Goal: Information Seeking & Learning: Compare options

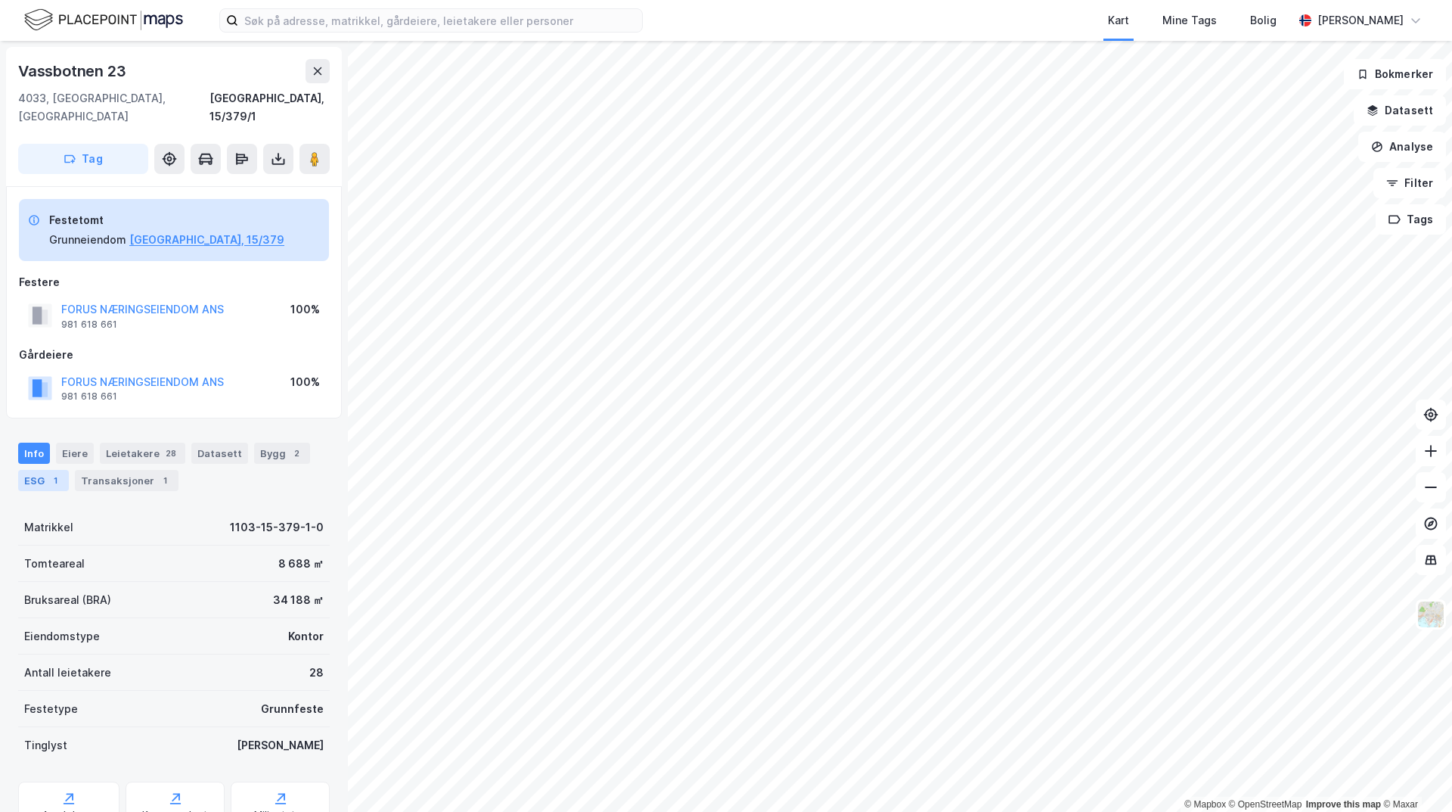
click at [36, 470] on div "ESG 1" at bounding box center [43, 480] width 51 height 21
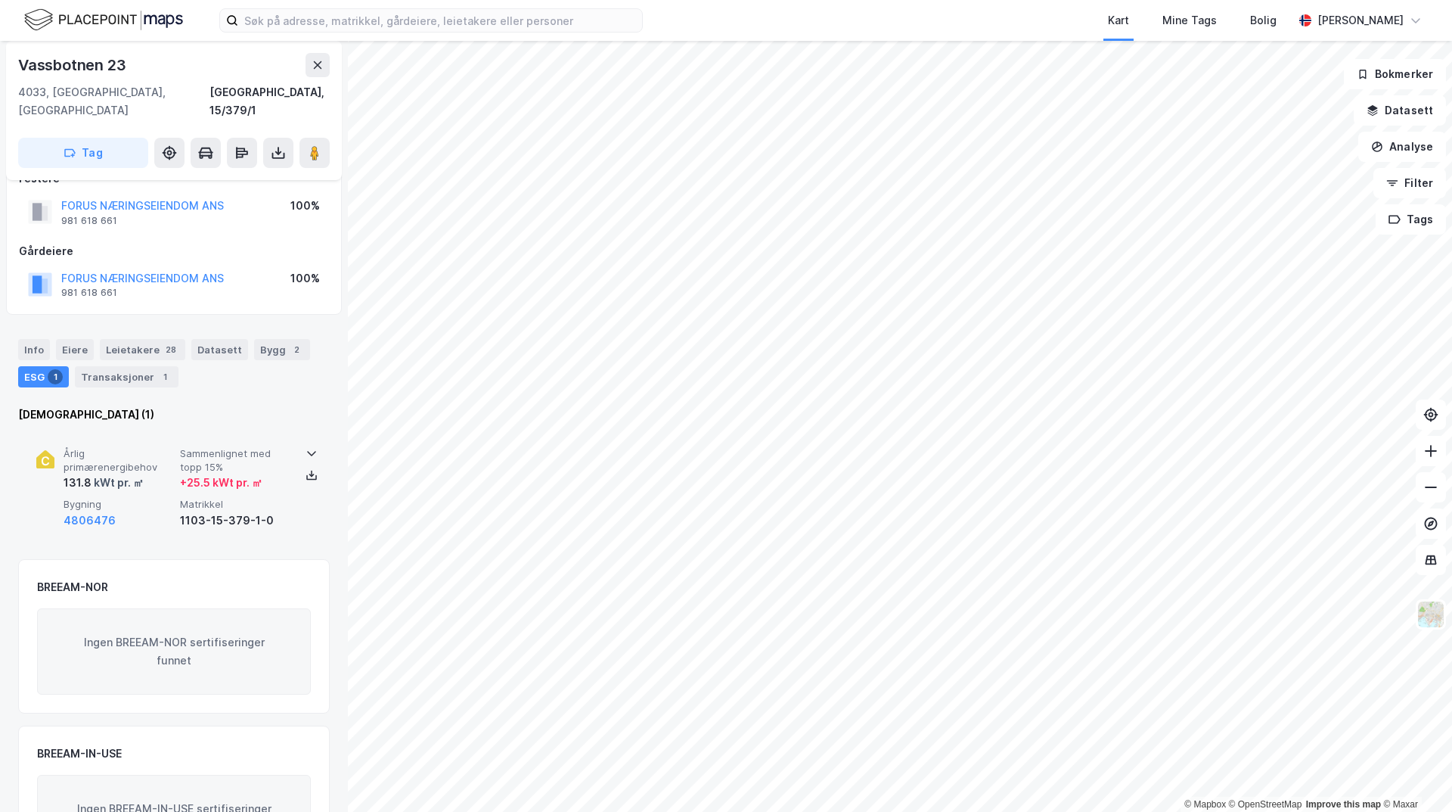
scroll to position [172, 0]
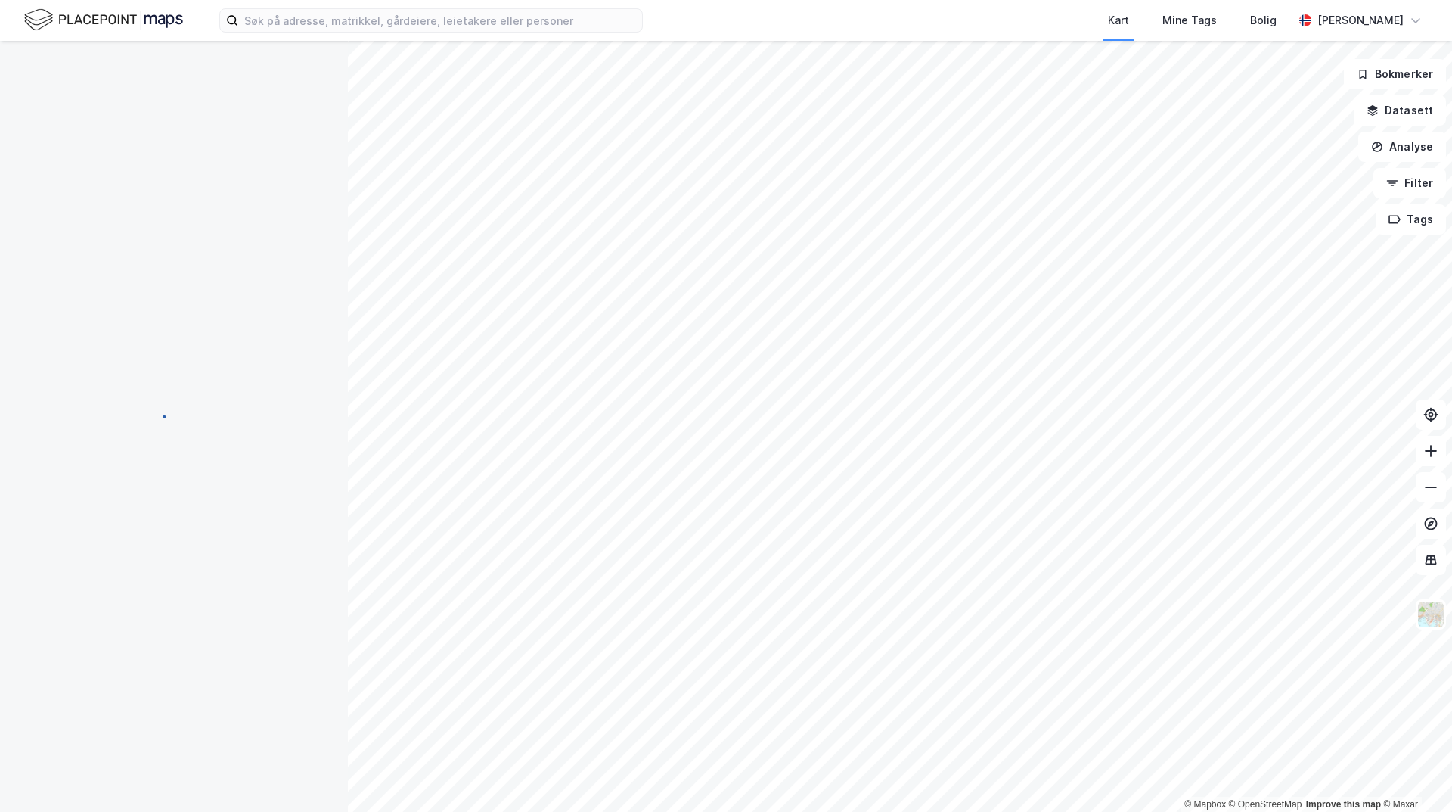
scroll to position [92, 0]
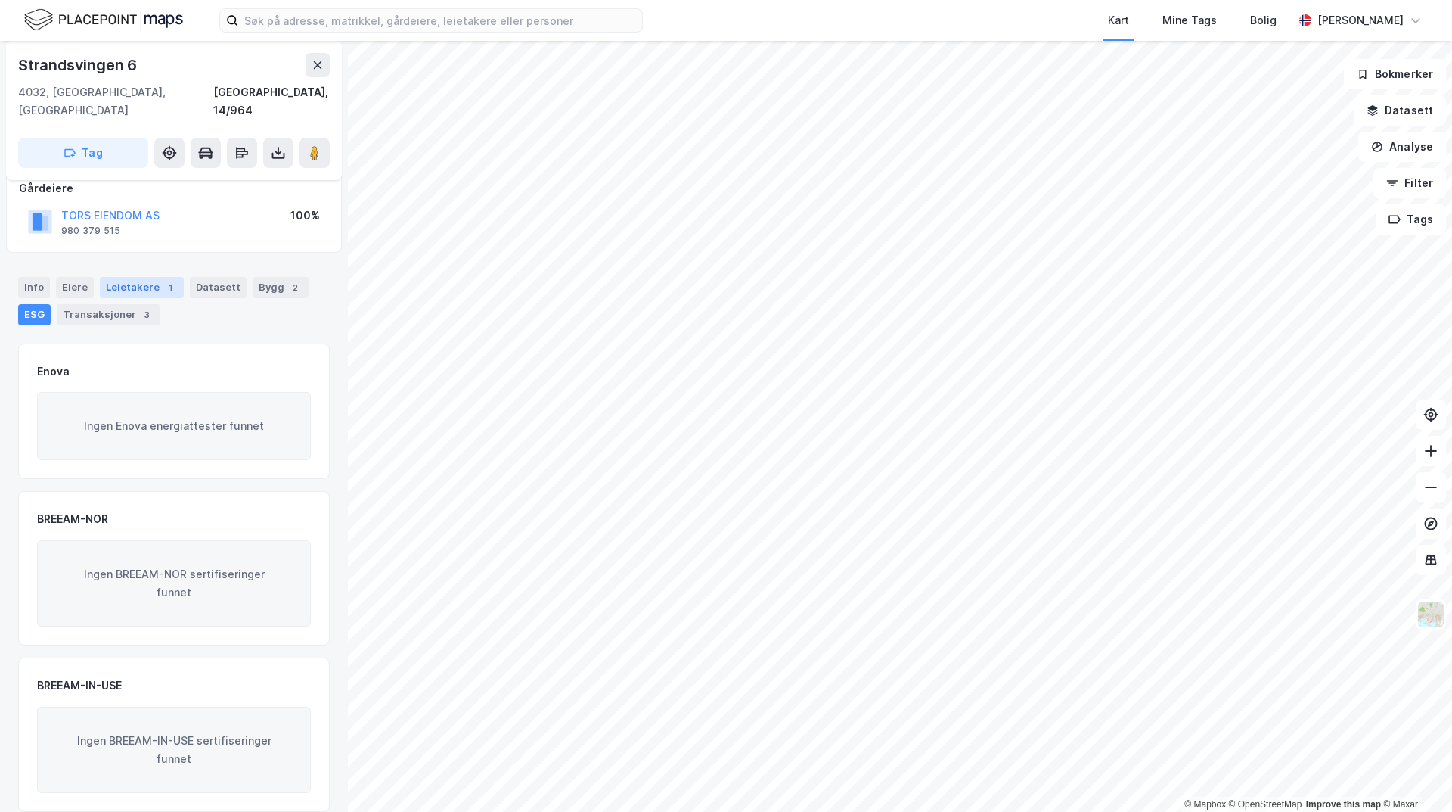
click at [124, 277] on div "Leietakere 1" at bounding box center [142, 287] width 84 height 21
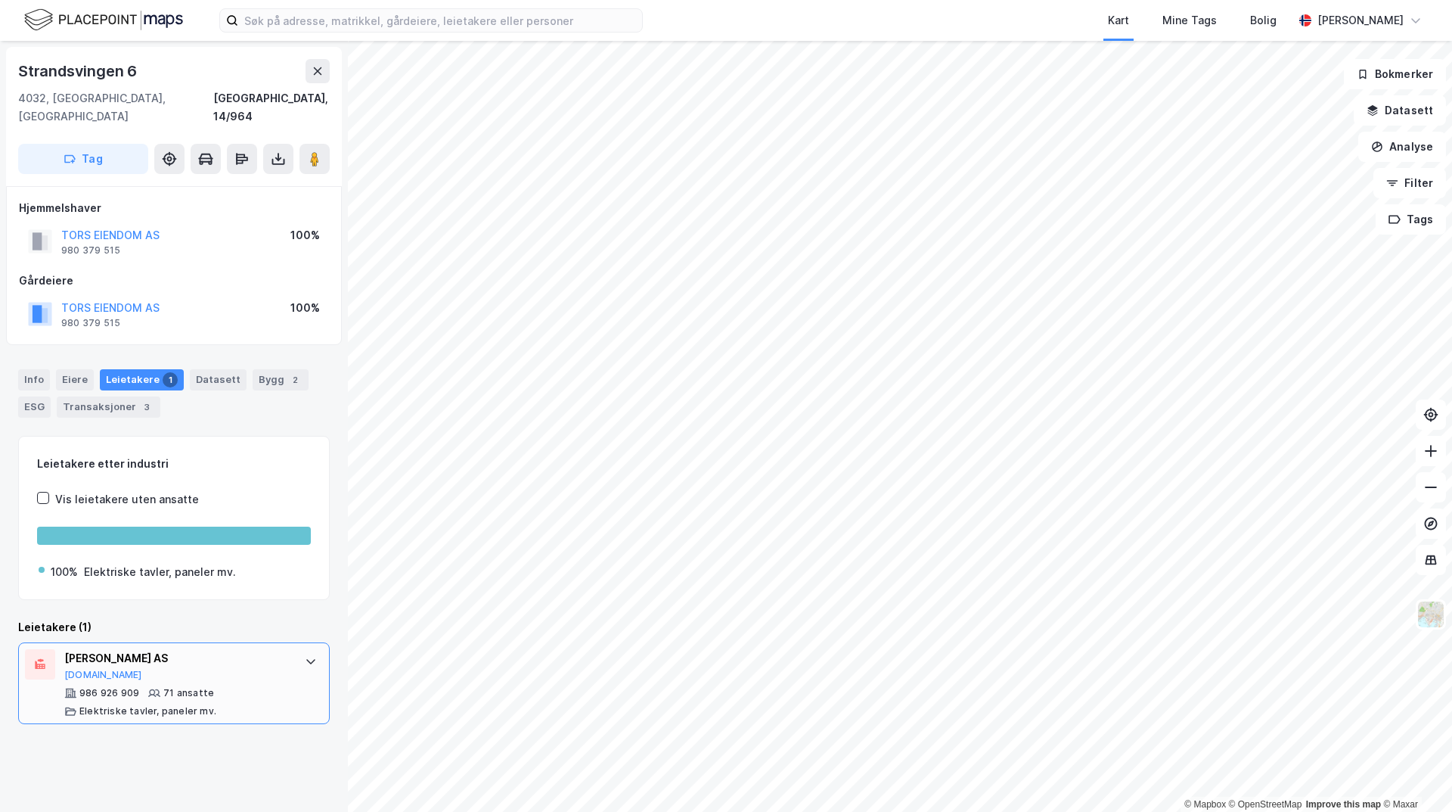
click at [148, 649] on div "[PERSON_NAME] AS" at bounding box center [176, 658] width 225 height 18
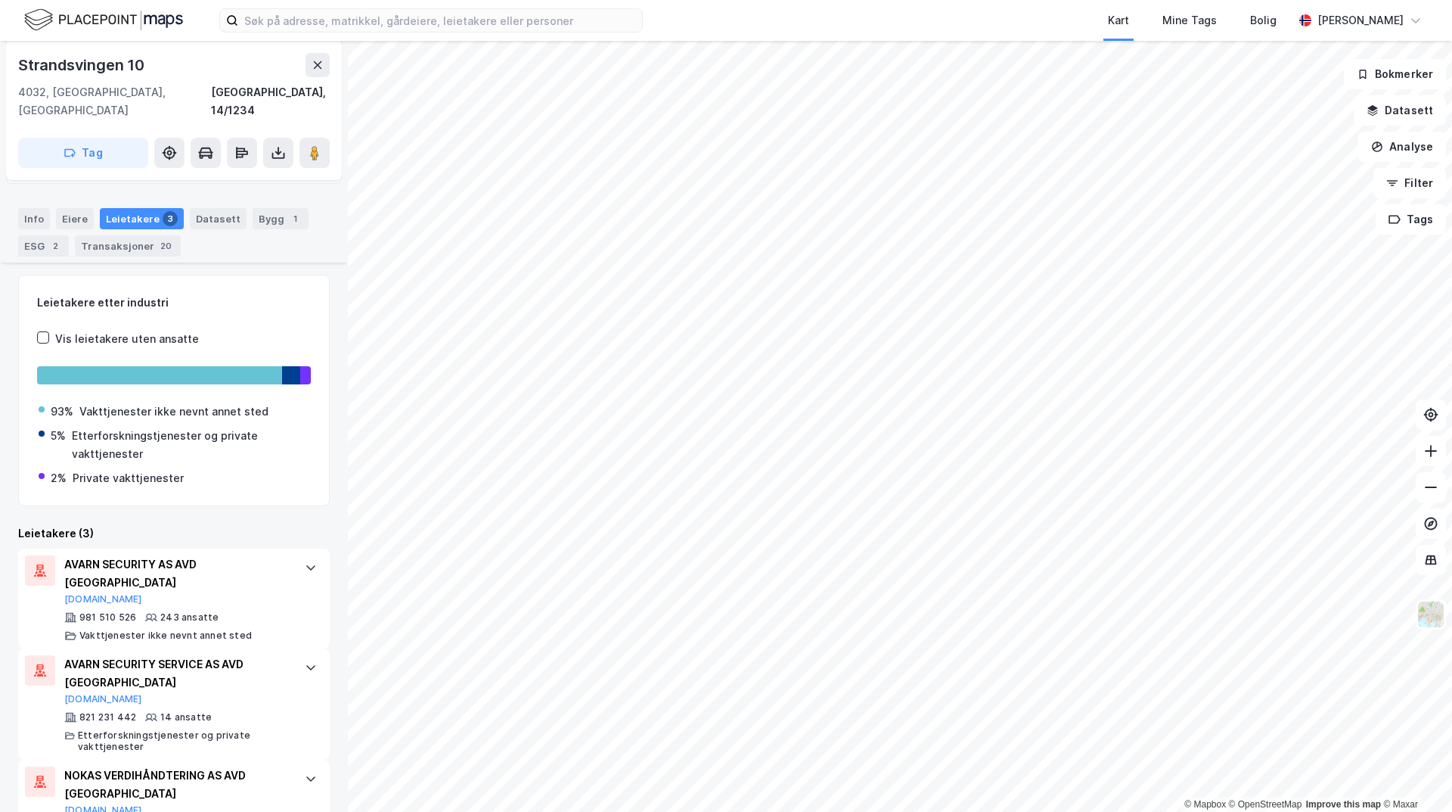
scroll to position [293, 0]
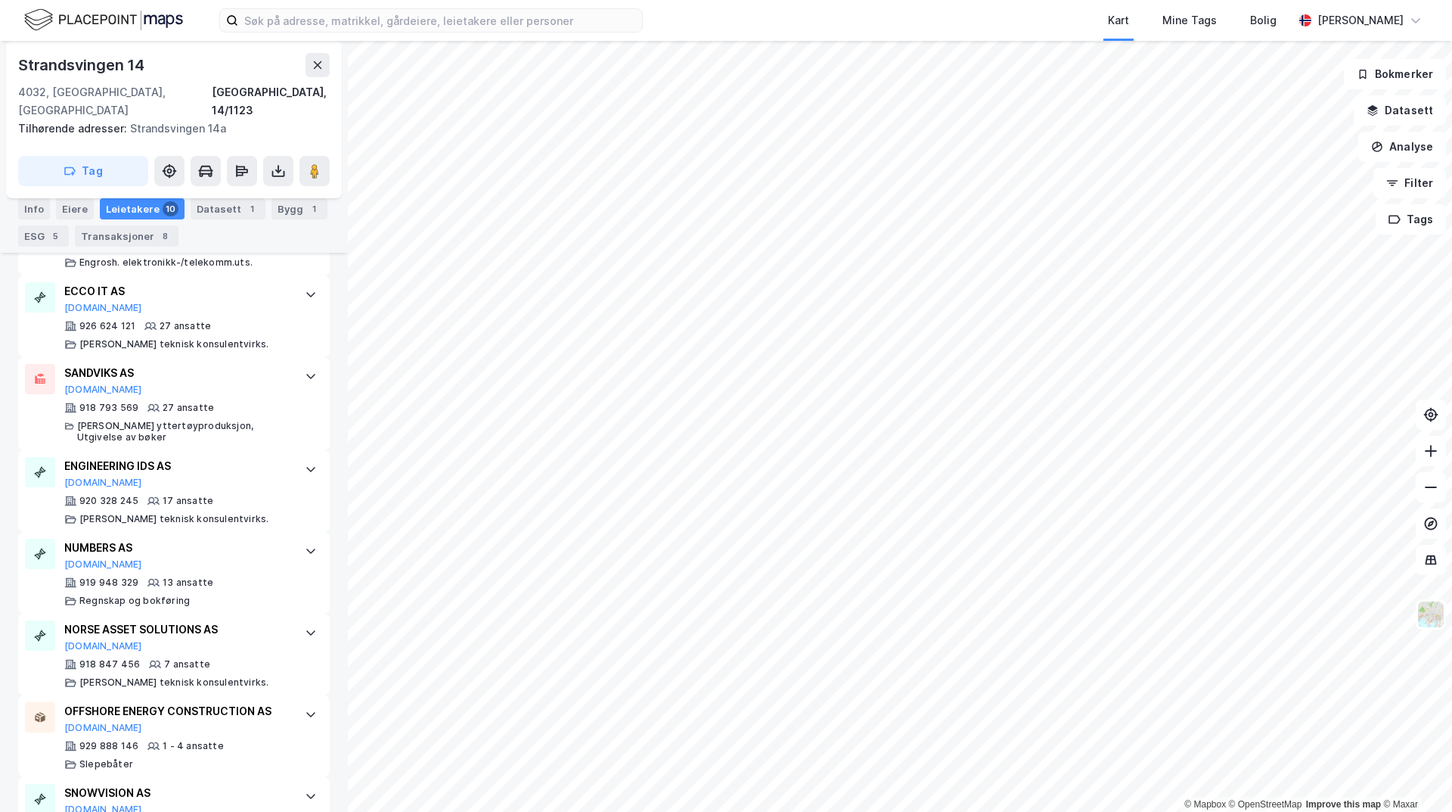
scroll to position [563, 0]
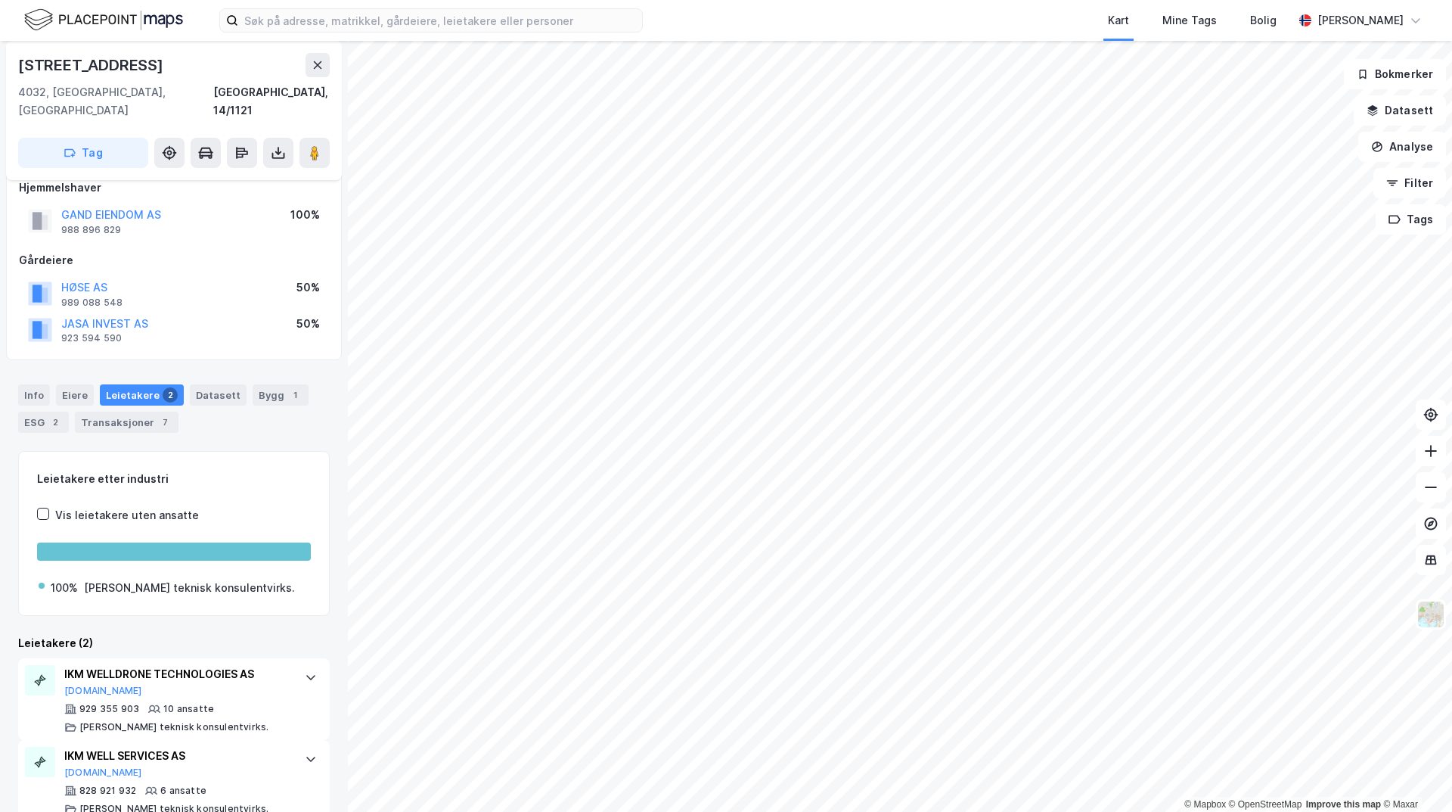
scroll to position [30, 0]
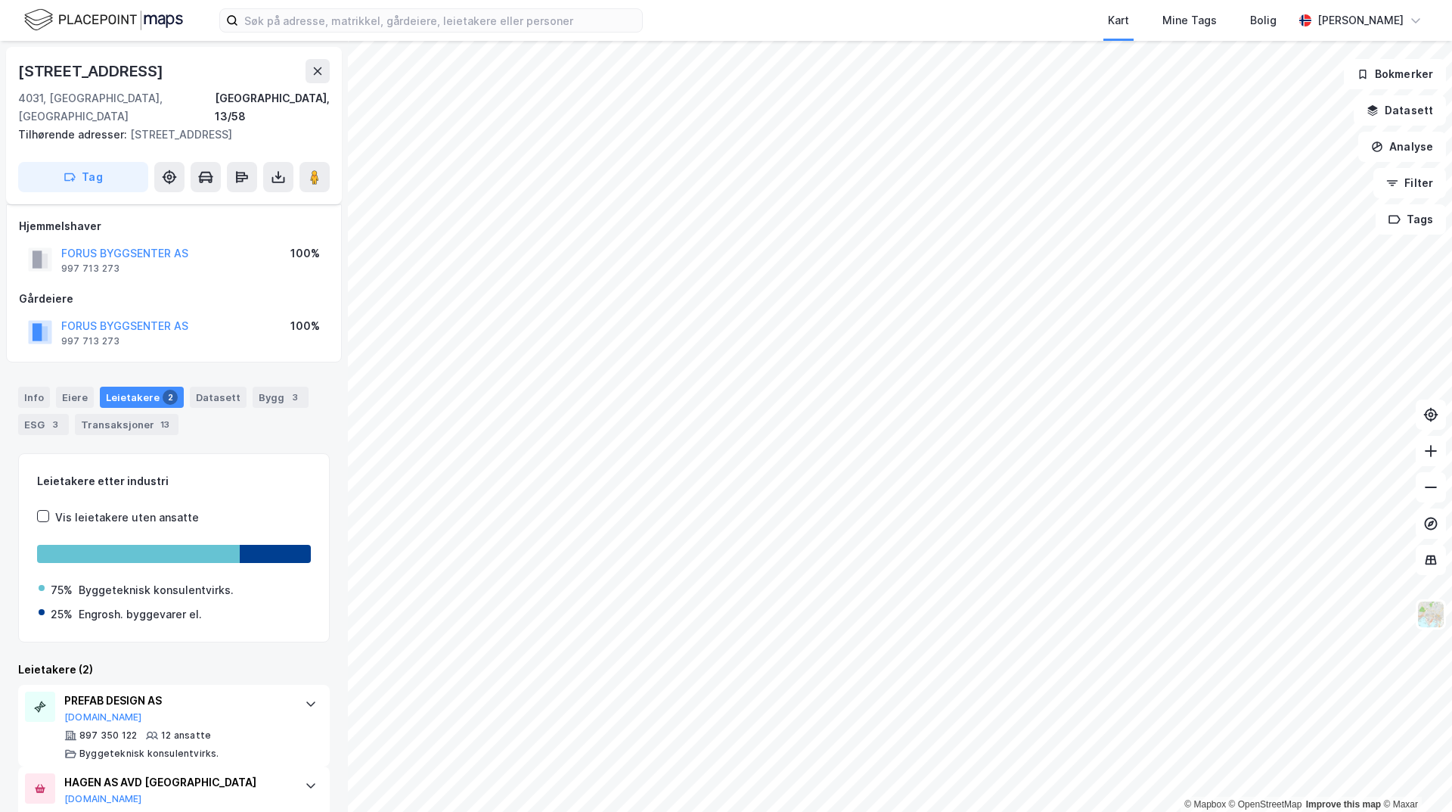
scroll to position [54, 0]
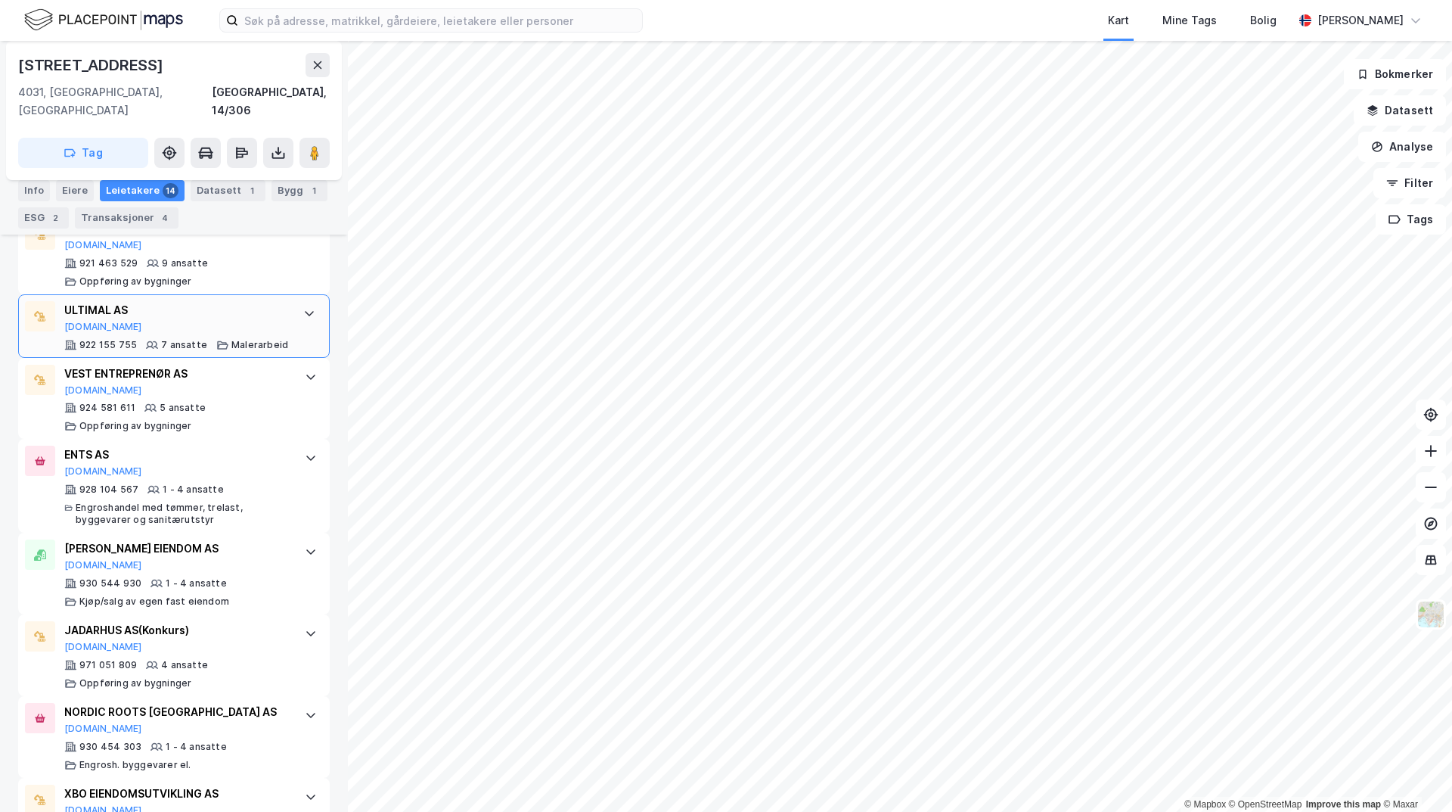
scroll to position [908, 0]
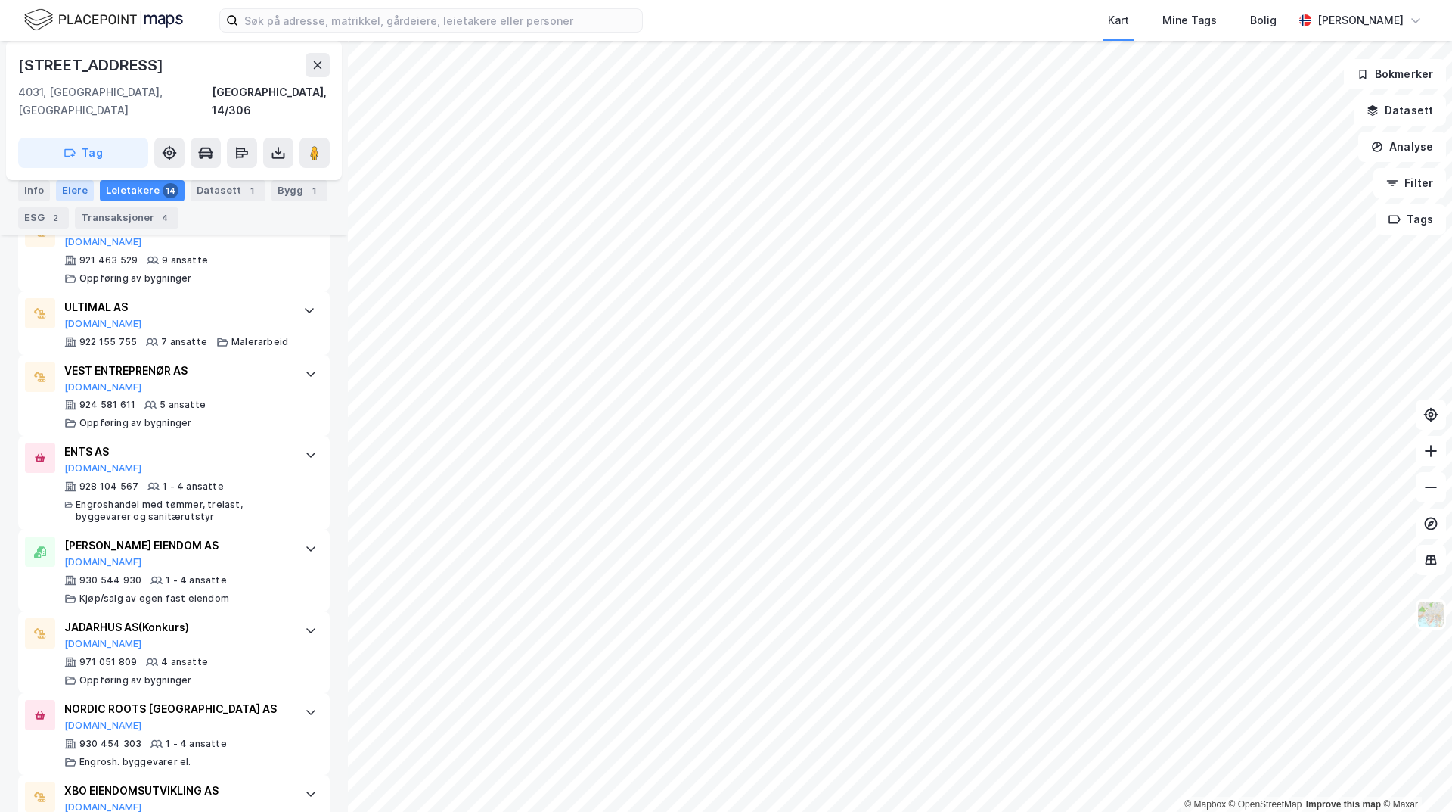
click at [62, 189] on div "Eiere" at bounding box center [75, 190] width 38 height 21
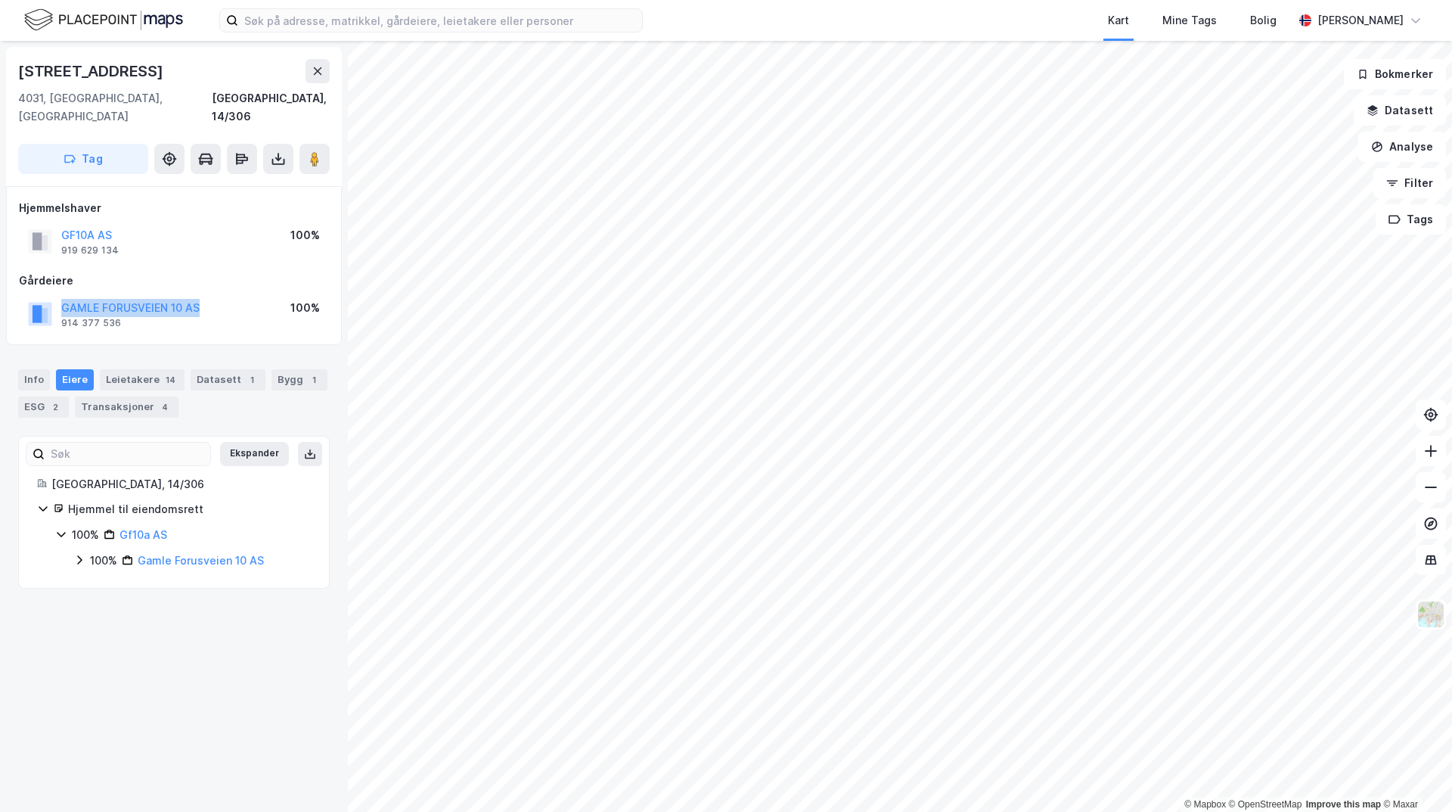
drag, startPoint x: 228, startPoint y: 284, endPoint x: 61, endPoint y: 285, distance: 167.2
click at [61, 296] on div "GAMLE FORUSVEIEN 10 AS 914 377 536 100%" at bounding box center [174, 314] width 310 height 36
copy button "GAMLE FORUSVEIEN 10 AS"
click at [168, 372] on div "14" at bounding box center [171, 379] width 16 height 15
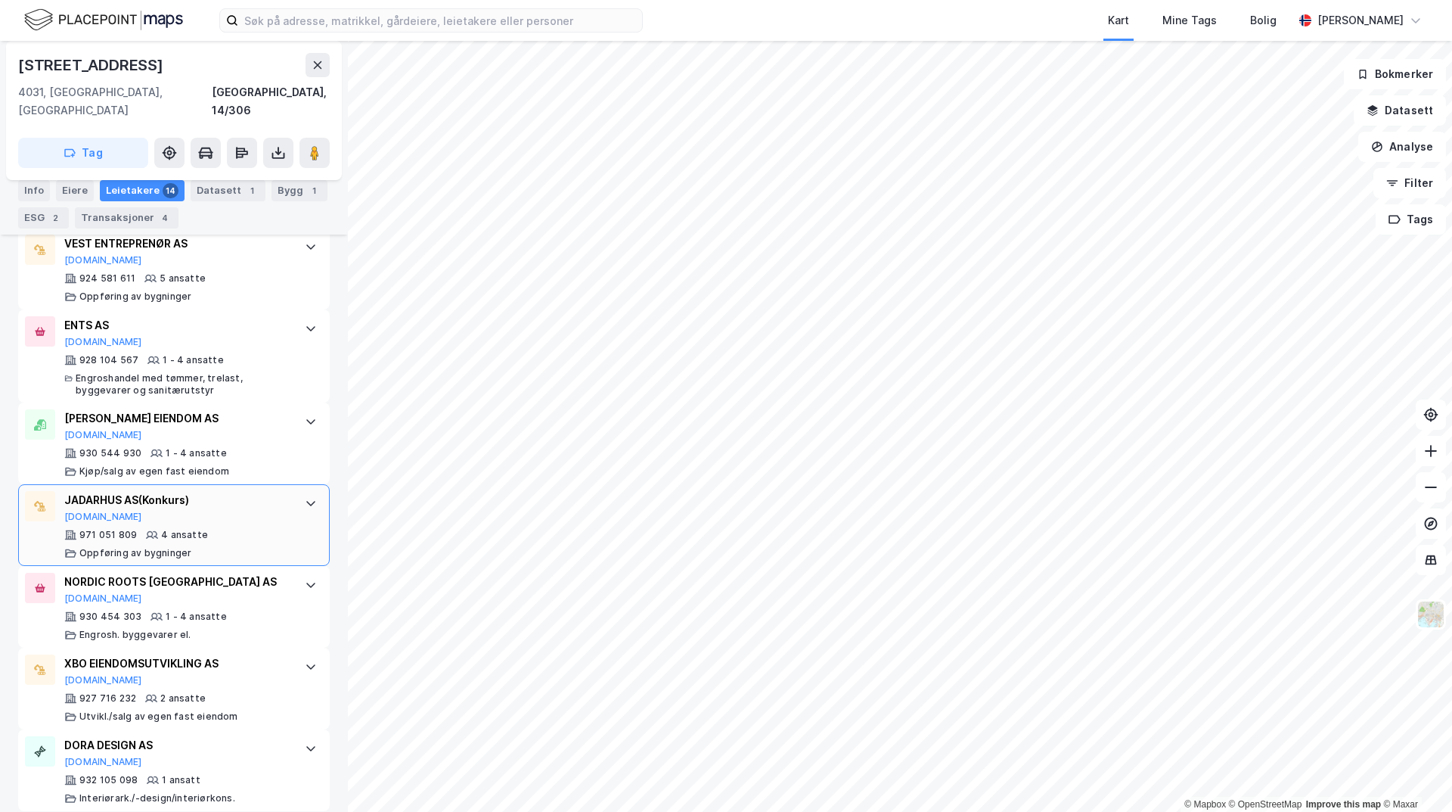
scroll to position [1053, 0]
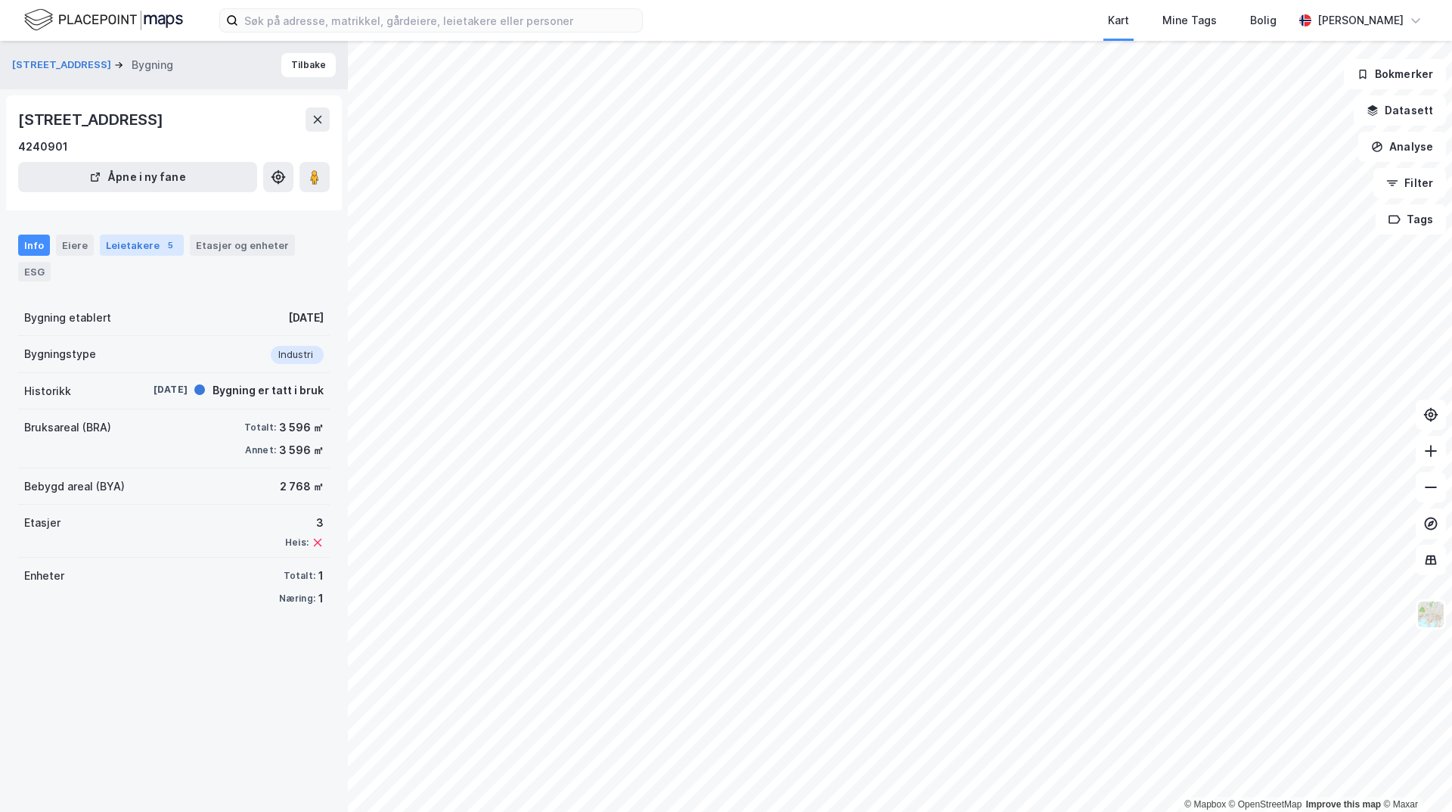
click at [166, 247] on div "5" at bounding box center [170, 244] width 15 height 15
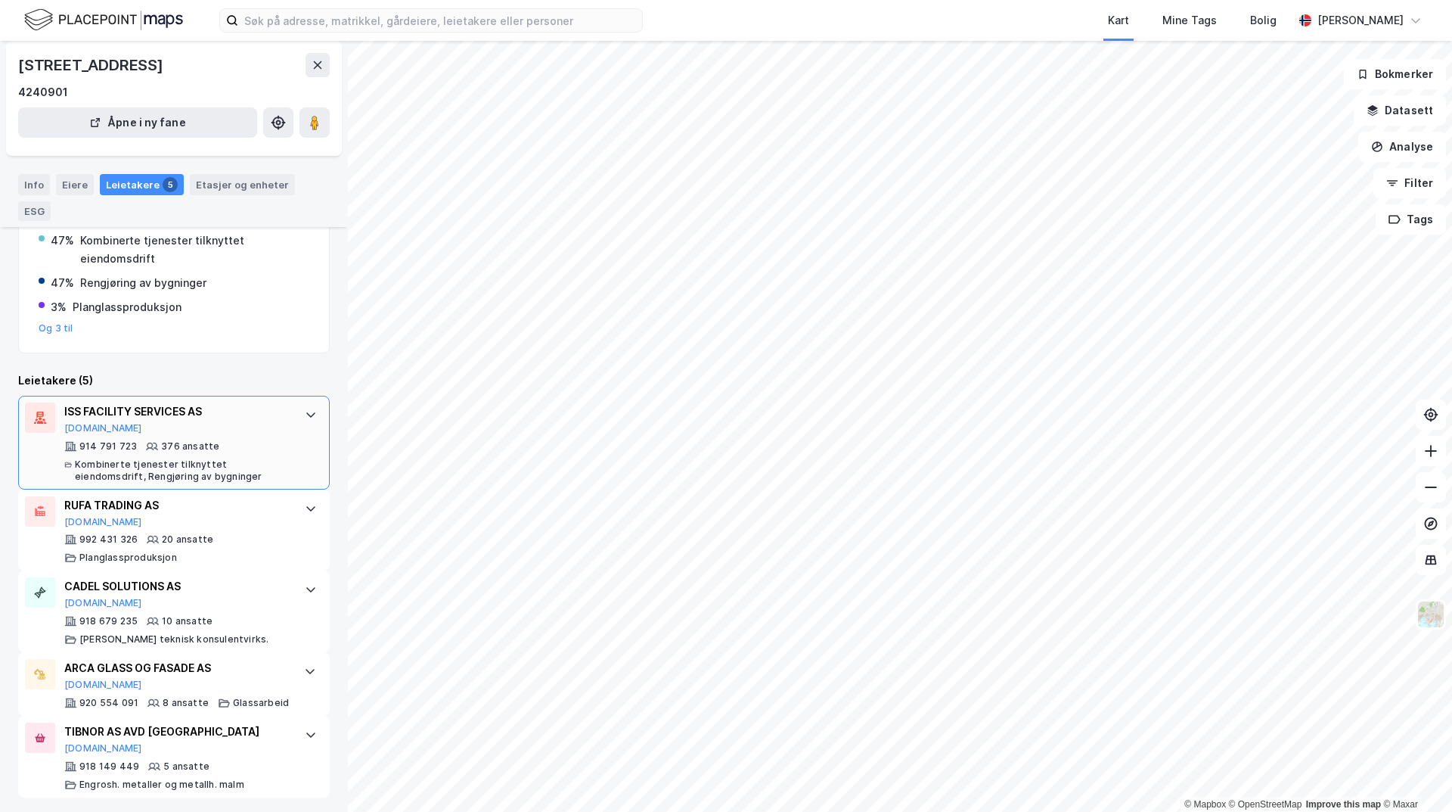
scroll to position [219, 0]
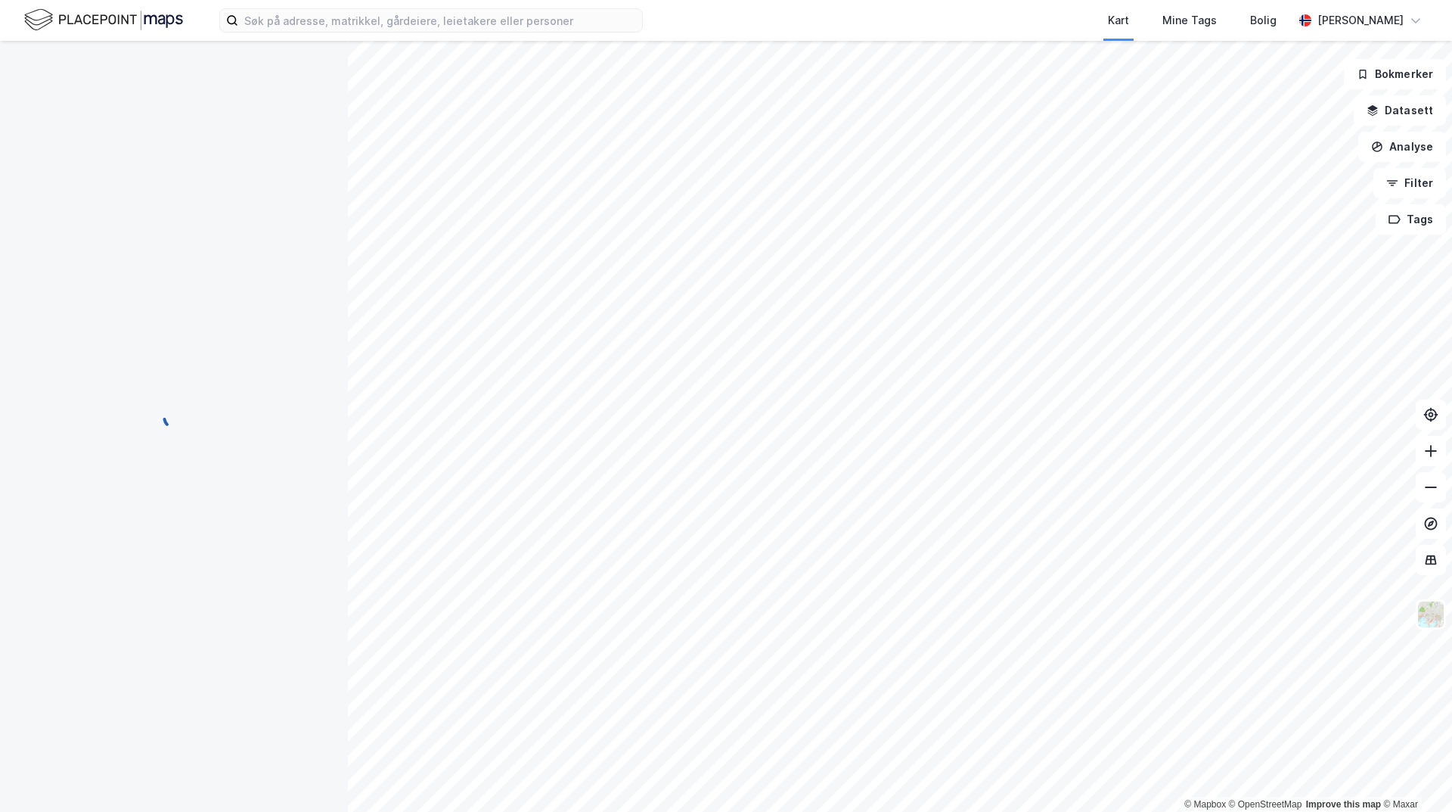
scroll to position [1, 0]
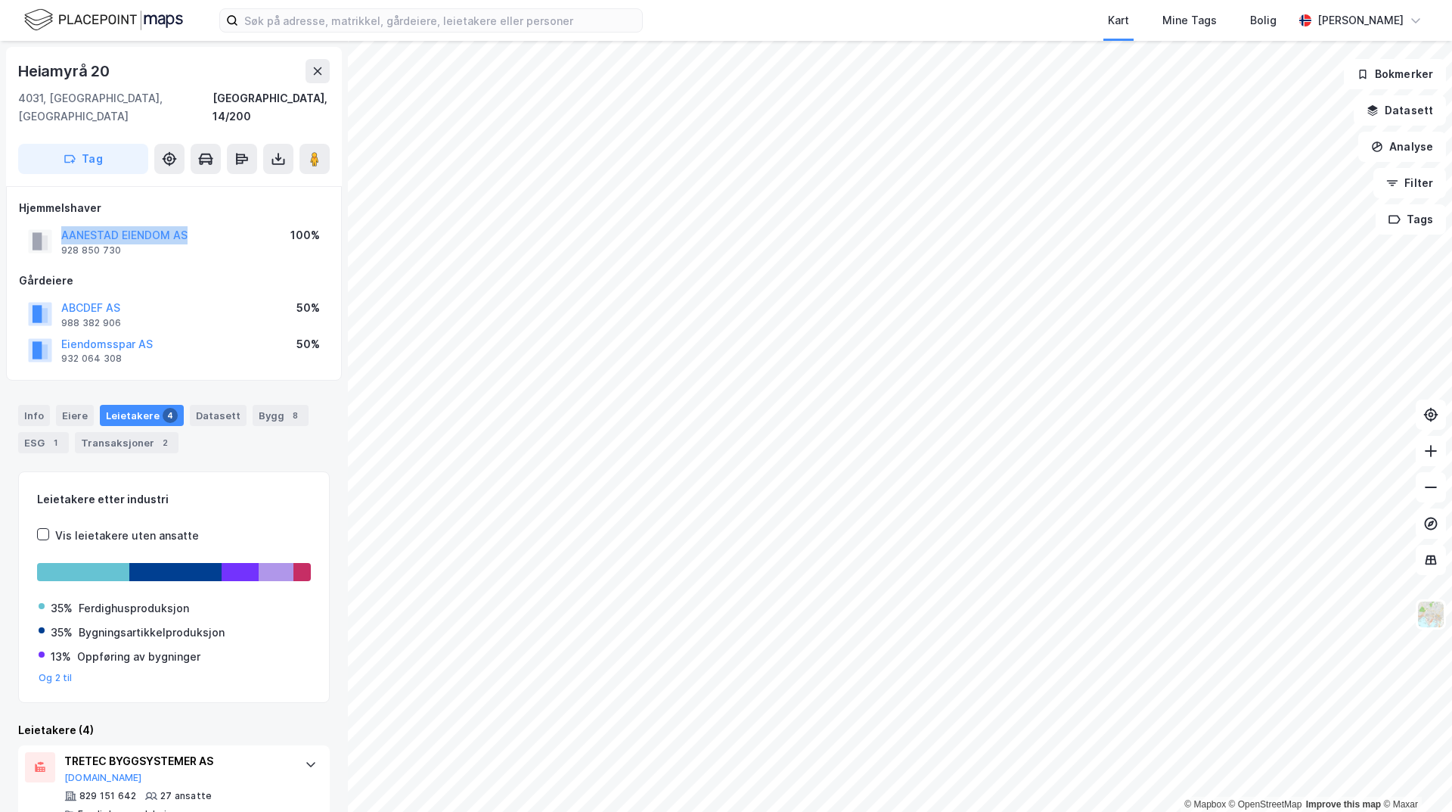
drag, startPoint x: 206, startPoint y: 217, endPoint x: 45, endPoint y: 222, distance: 161.9
click at [45, 223] on div "AANESTAD EIENDOM AS 928 850 730 100%" at bounding box center [174, 241] width 310 height 36
copy button "AANESTAD EIENDOM AS"
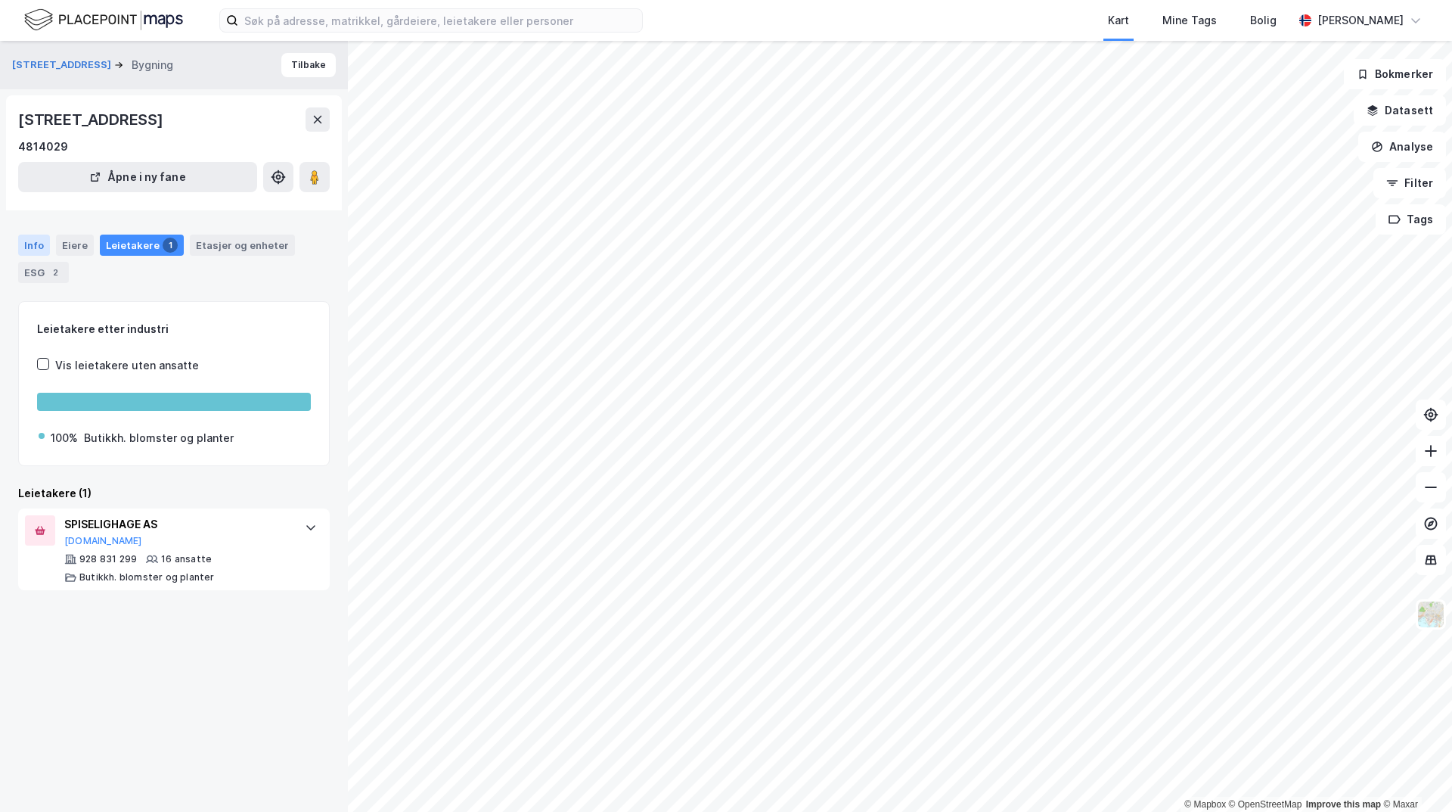
click at [39, 249] on div "Info" at bounding box center [34, 244] width 32 height 21
